Goal: Navigation & Orientation: Find specific page/section

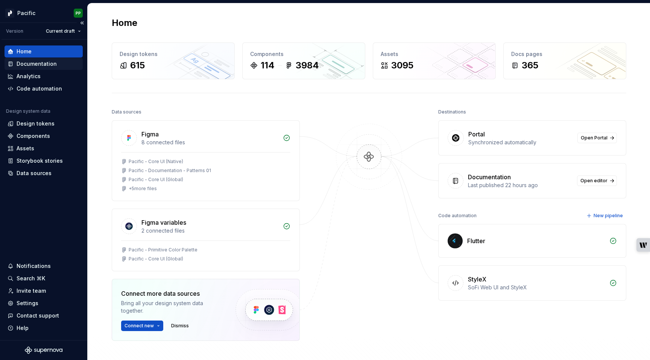
click at [34, 62] on div "Documentation" at bounding box center [37, 64] width 40 height 8
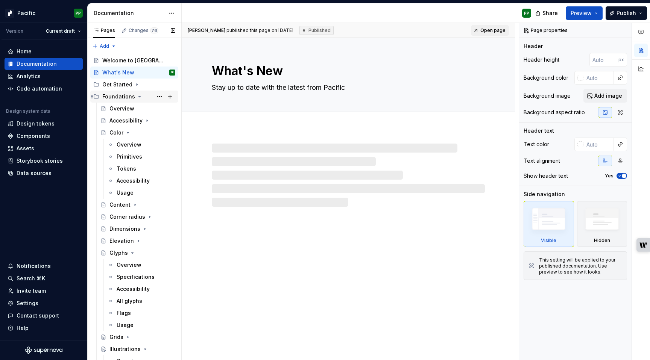
click at [136, 97] on icon "Page tree" at bounding box center [139, 97] width 6 height 6
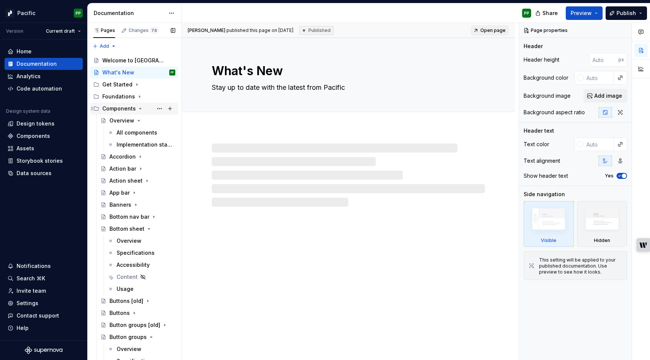
click at [137, 109] on icon "Page tree" at bounding box center [140, 109] width 6 height 6
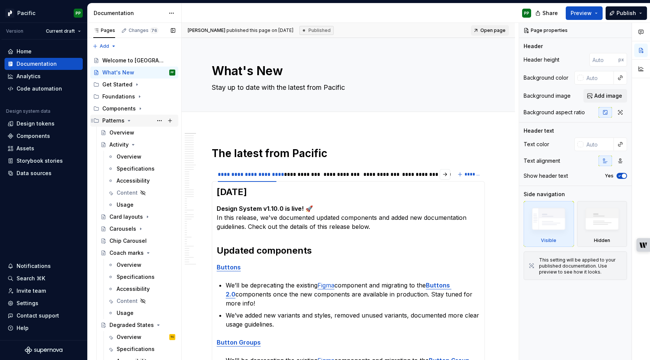
click at [128, 121] on icon "Page tree" at bounding box center [129, 120] width 2 height 1
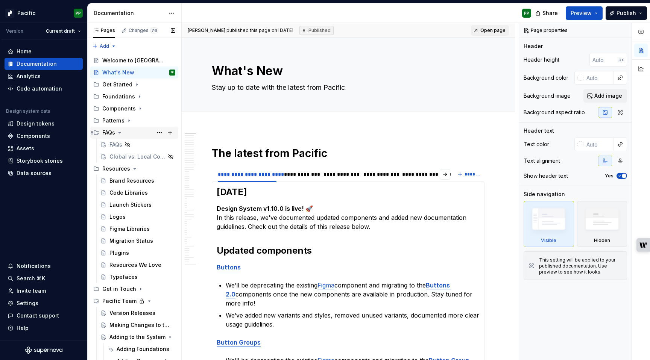
click at [118, 131] on icon "Page tree" at bounding box center [120, 133] width 6 height 6
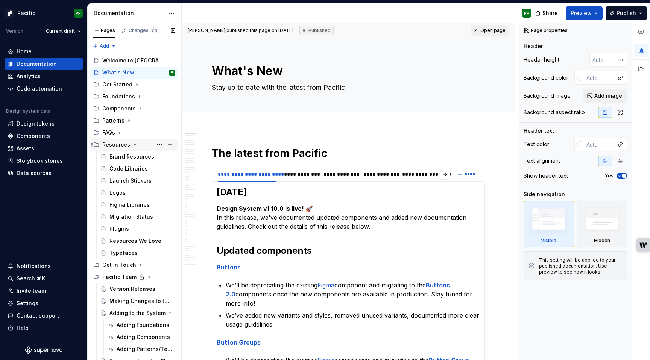
click at [132, 143] on icon "Page tree" at bounding box center [135, 145] width 6 height 6
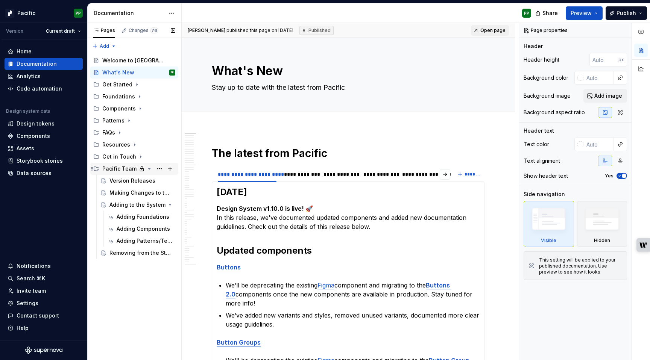
click at [148, 168] on icon "Page tree" at bounding box center [149, 169] width 6 height 6
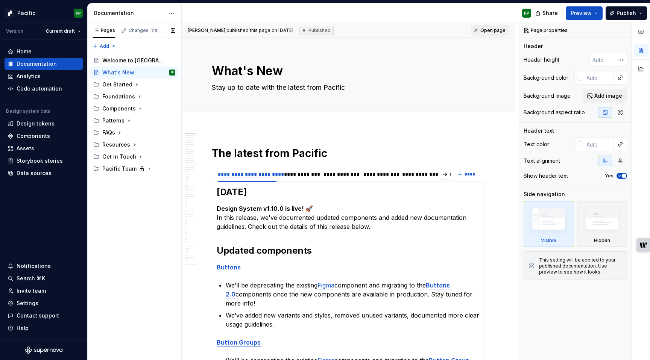
click at [141, 249] on div "Pages Changes 76 Add Accessibility guide for tree Page tree. Navigate the tree …" at bounding box center [134, 192] width 94 height 338
click at [38, 13] on html "Pacific PP Version Current draft Home Documentation Analytics Code automation D…" at bounding box center [325, 180] width 650 height 360
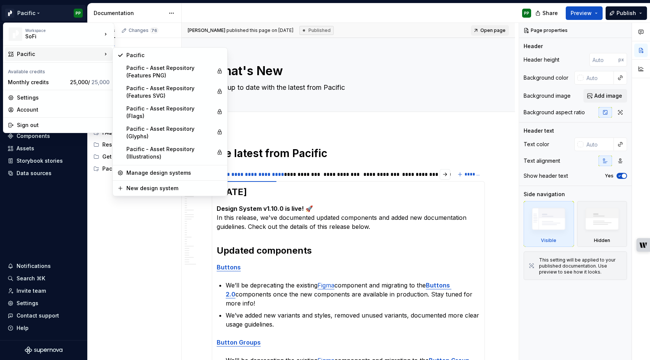
type textarea "*"
click at [148, 125] on div "Pacific - Asset Repository (Glyphs)" at bounding box center [169, 132] width 87 height 15
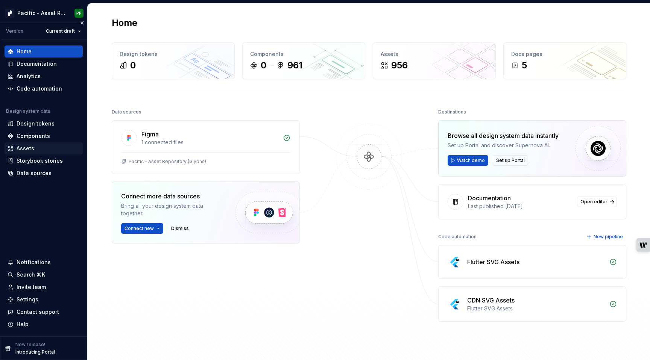
click at [31, 147] on div "Assets" at bounding box center [26, 149] width 18 height 8
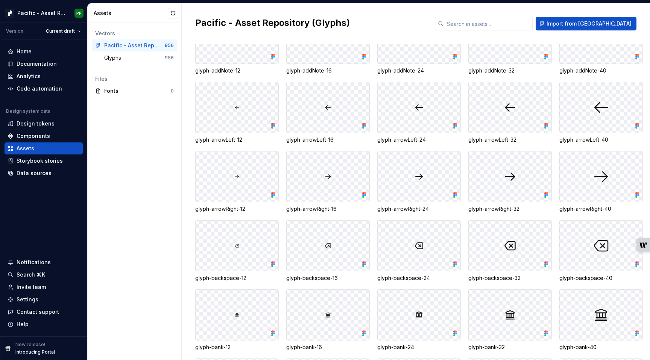
scroll to position [416, 0]
